Goal: Check status: Check status

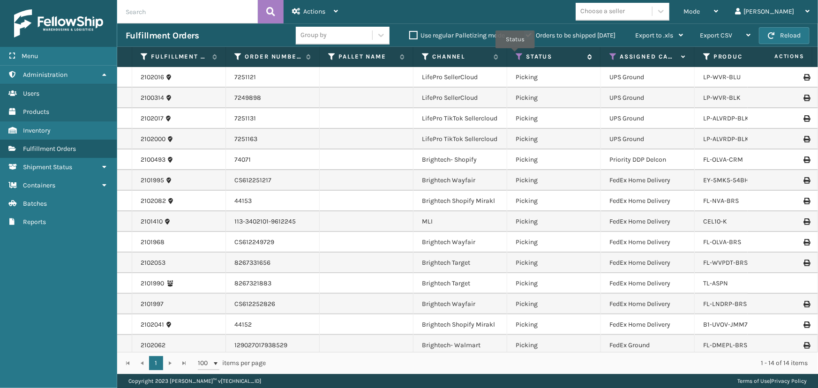
click at [516, 55] on icon at bounding box center [520, 57] width 8 height 8
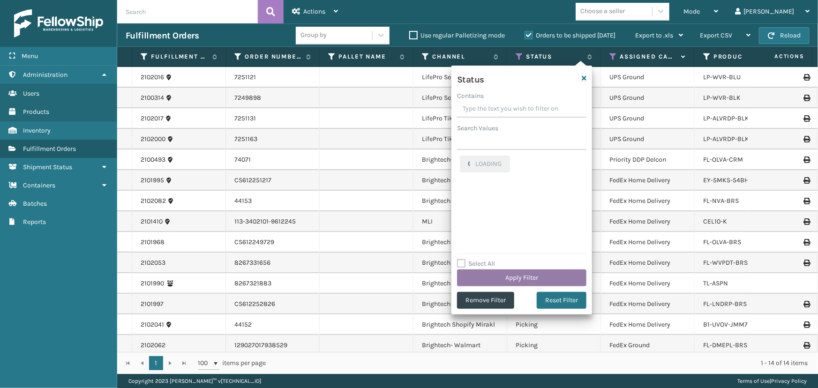
click at [517, 277] on button "Apply Filter" at bounding box center [521, 278] width 129 height 17
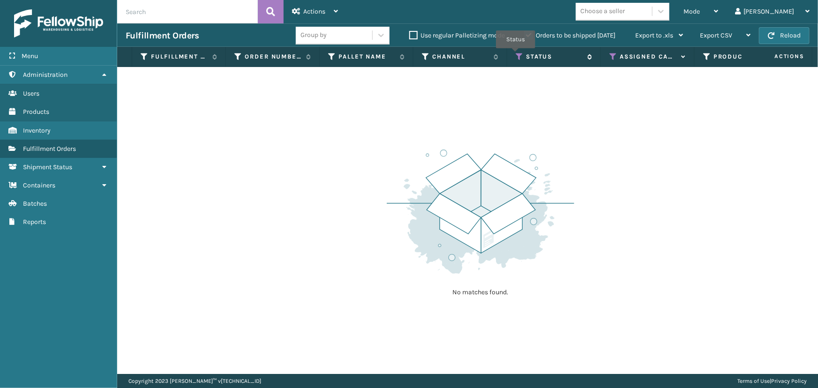
click at [516, 55] on icon at bounding box center [520, 57] width 8 height 8
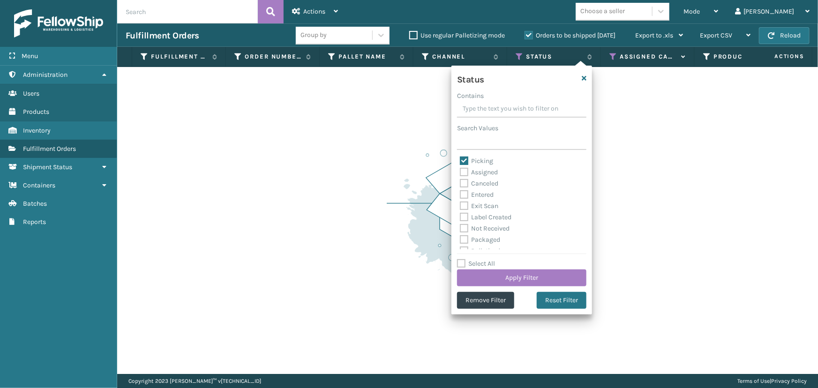
click at [473, 160] on label "Picking" at bounding box center [476, 161] width 33 height 8
click at [460, 160] on input "Picking" at bounding box center [460, 159] width 0 height 6
checkbox input "false"
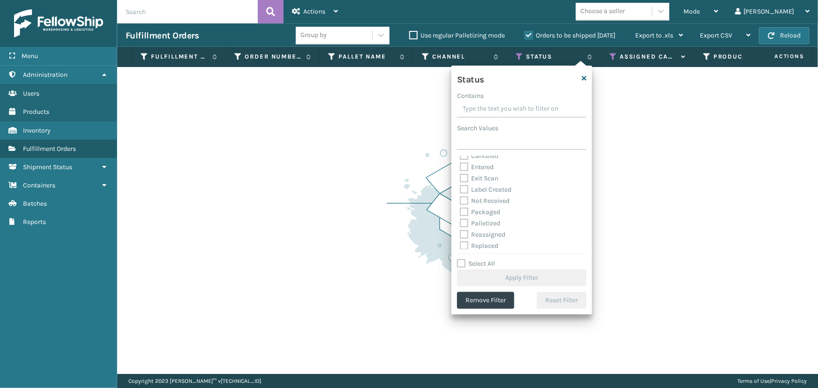
scroll to position [42, 0]
click at [487, 173] on label "Label Created" at bounding box center [486, 175] width 52 height 8
click at [460, 173] on input "Label Created" at bounding box center [460, 173] width 0 height 6
checkbox input "true"
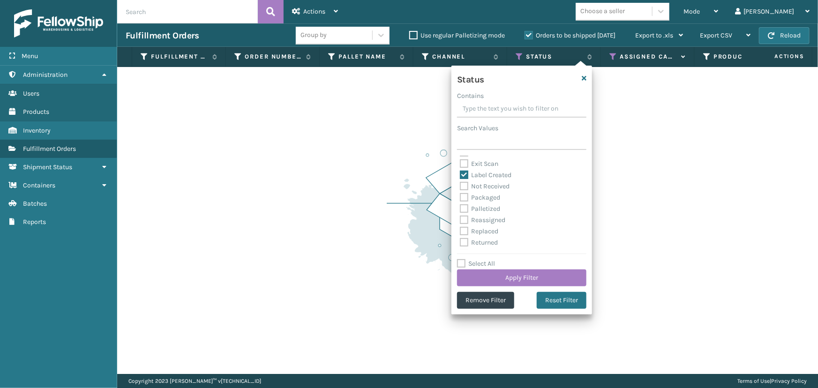
click at [490, 210] on label "Palletized" at bounding box center [480, 209] width 40 height 8
click at [460, 210] on input "Palletized" at bounding box center [460, 207] width 0 height 6
checkbox input "true"
drag, startPoint x: 485, startPoint y: 197, endPoint x: 484, endPoint y: 207, distance: 9.4
click at [484, 197] on label "Packaged" at bounding box center [480, 198] width 40 height 8
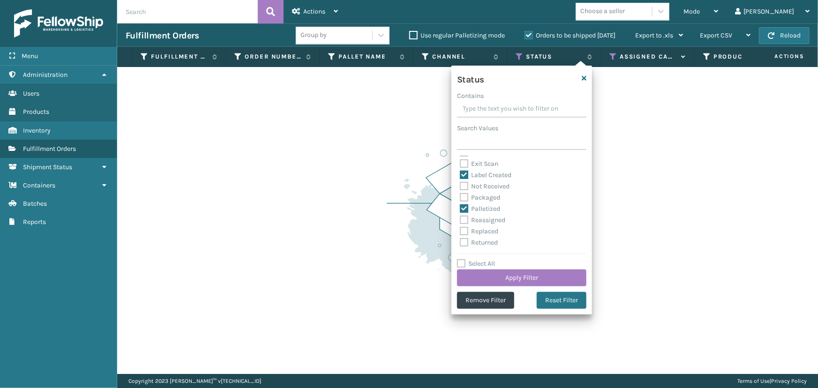
click at [460, 197] on input "Packaged" at bounding box center [460, 195] width 0 height 6
checkbox input "true"
click at [507, 282] on button "Apply Filter" at bounding box center [521, 278] width 129 height 17
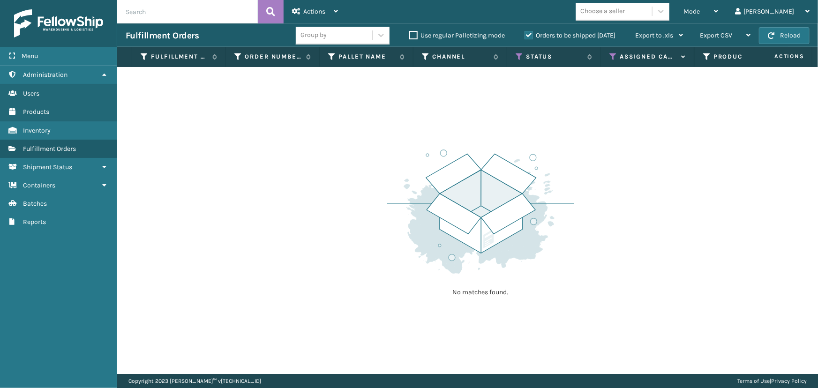
click at [532, 30] on div "Orders to be shipped [DATE]" at bounding box center [571, 35] width 111 height 11
click at [528, 36] on label "Orders to be shipped [DATE]" at bounding box center [570, 35] width 91 height 8
click at [525, 36] on input "Orders to be shipped [DATE]" at bounding box center [525, 33] width 0 height 6
